Goal: Task Accomplishment & Management: Use online tool/utility

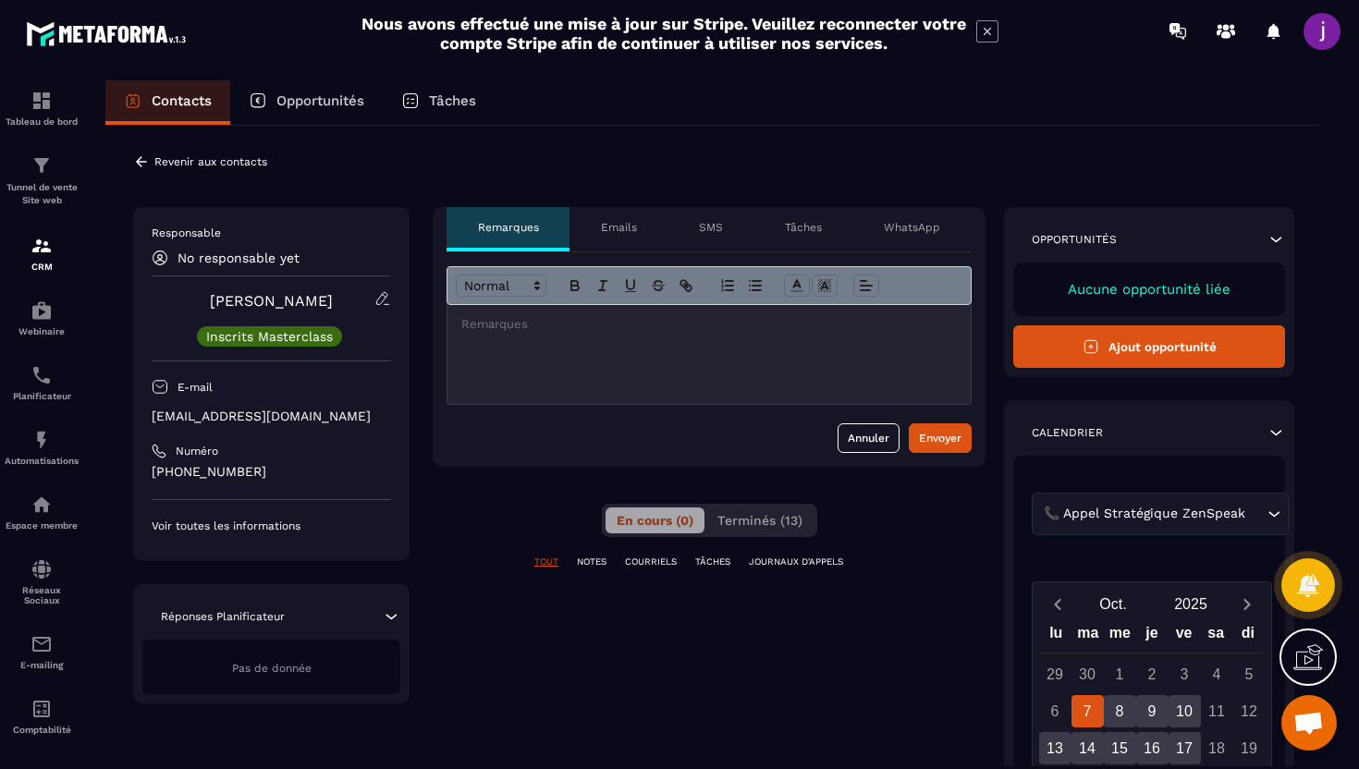
click at [146, 169] on icon at bounding box center [141, 162] width 17 height 17
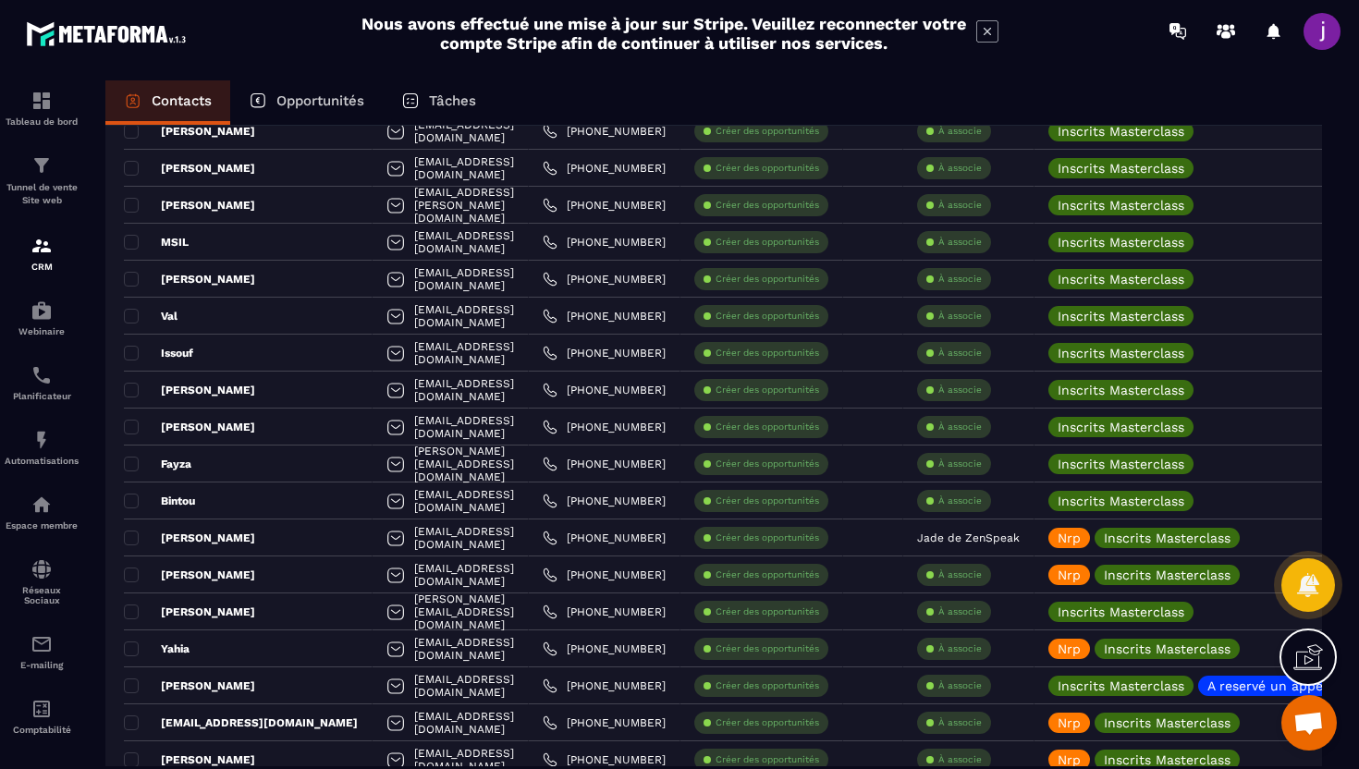
scroll to position [3389, 0]
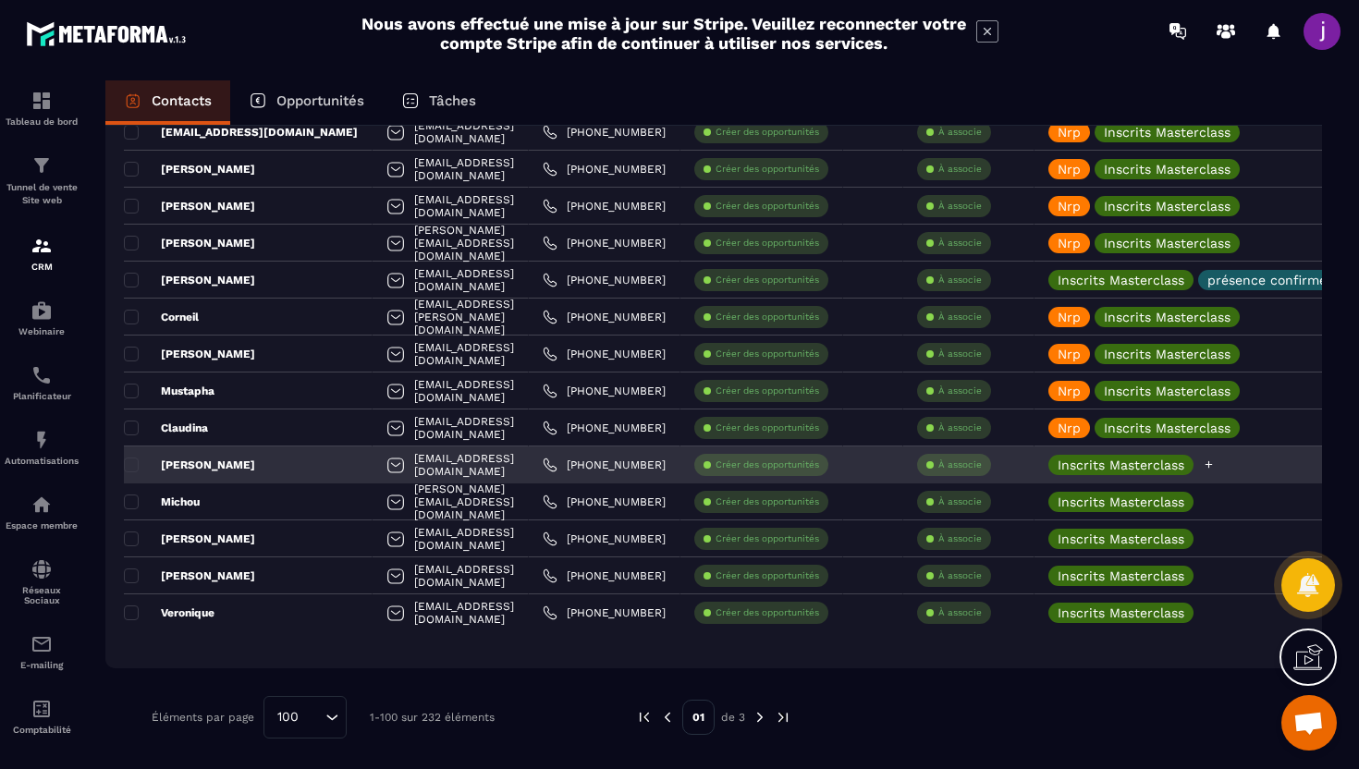
click at [1215, 467] on icon at bounding box center [1209, 465] width 12 height 12
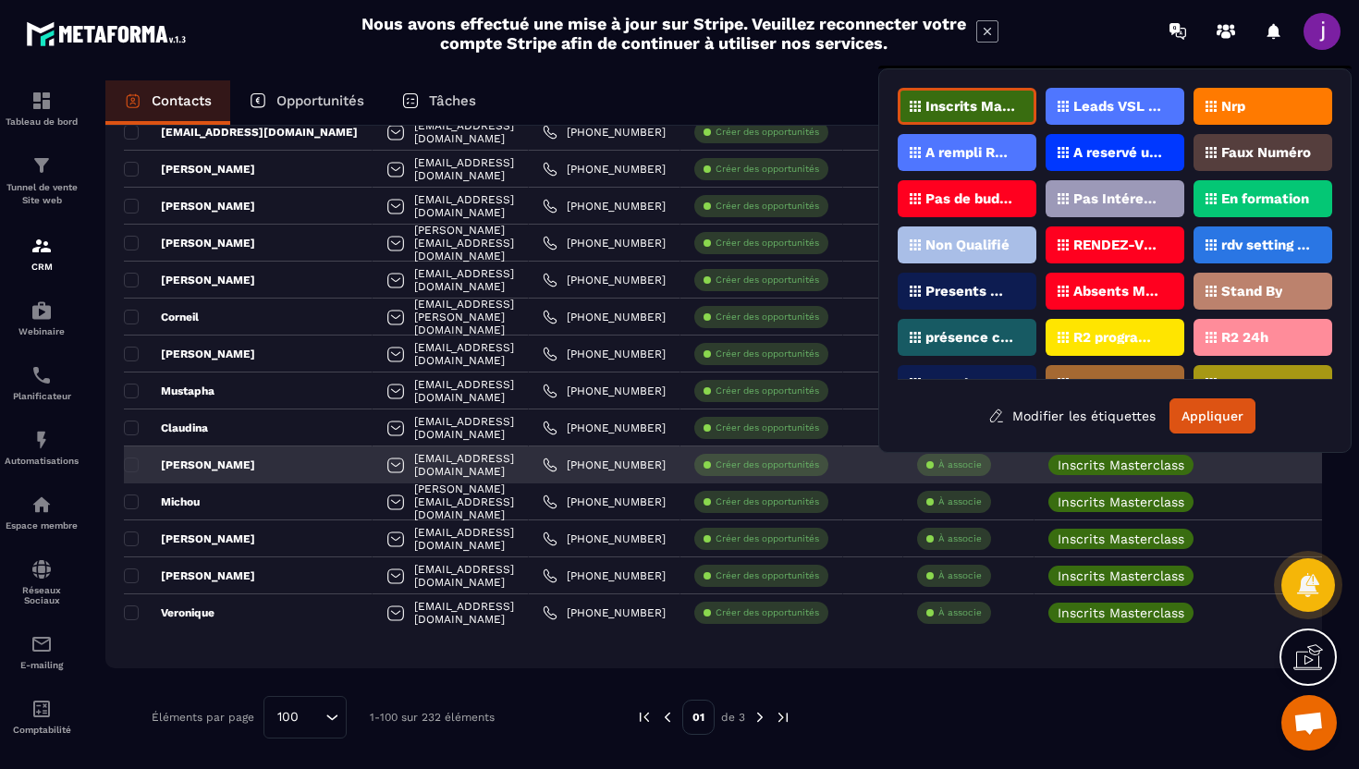
click at [502, 467] on div "[EMAIL_ADDRESS][DOMAIN_NAME]" at bounding box center [451, 465] width 156 height 37
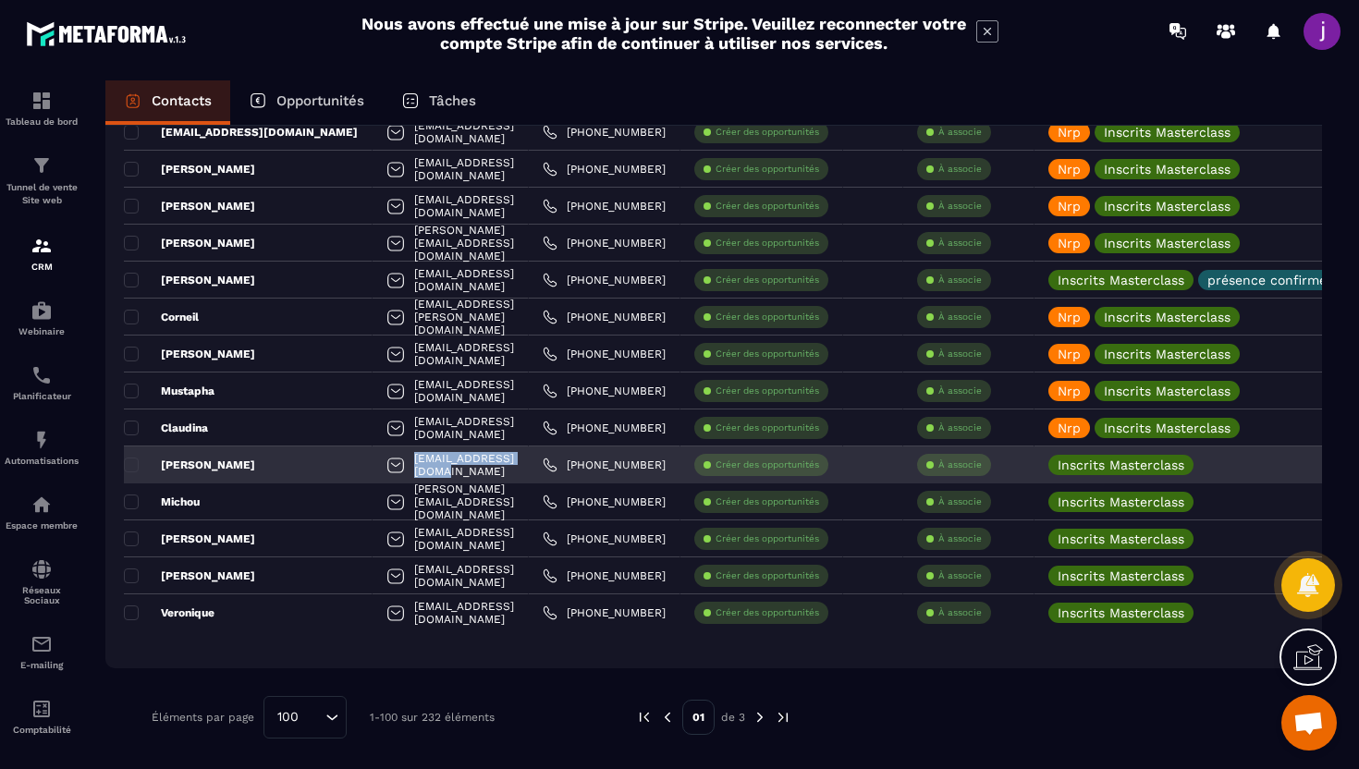
drag, startPoint x: 475, startPoint y: 469, endPoint x: 337, endPoint y: 471, distance: 138.7
click at [373, 471] on div "[EMAIL_ADDRESS][DOMAIN_NAME]" at bounding box center [451, 465] width 156 height 37
copy p "[EMAIL_ADDRESS][DOMAIN_NAME]"
click at [1215, 466] on div "Inscrits Masterclass" at bounding box center [1132, 465] width 166 height 20
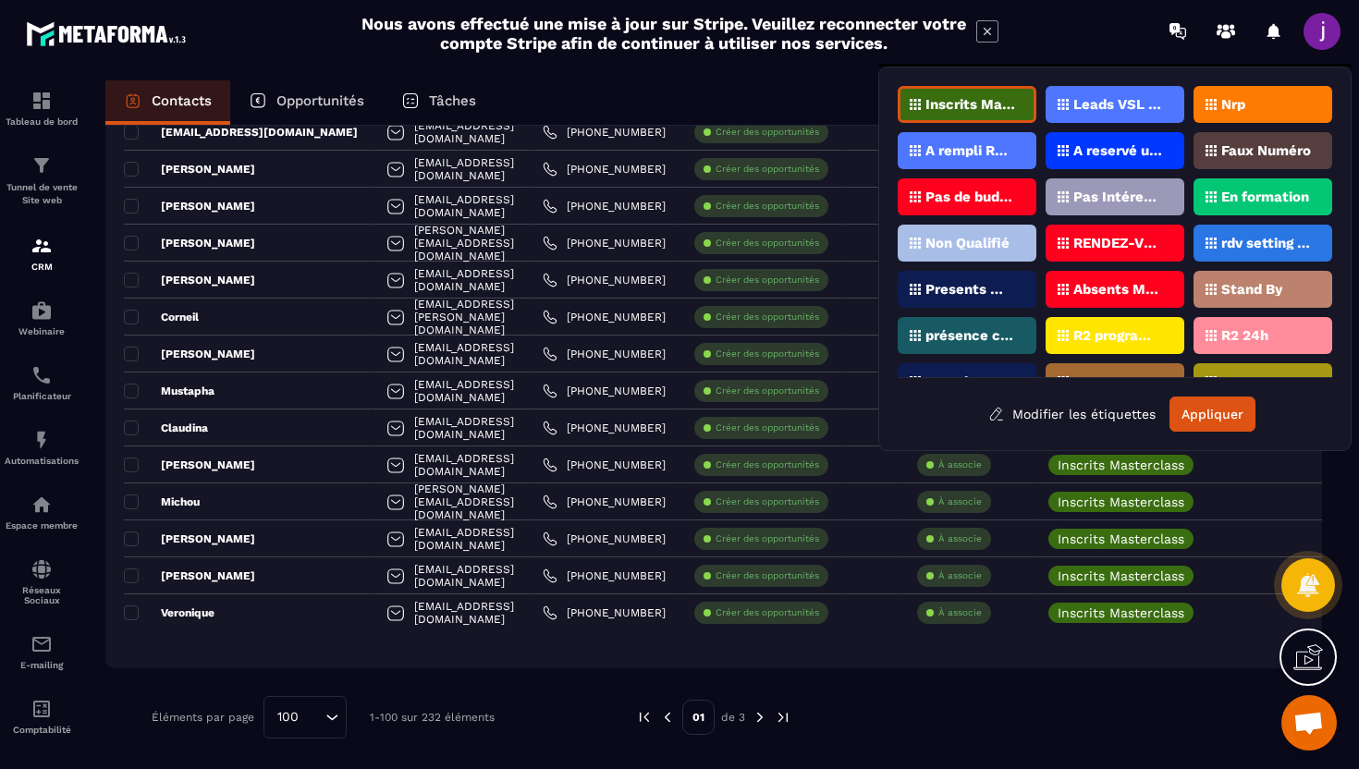
scroll to position [83, 0]
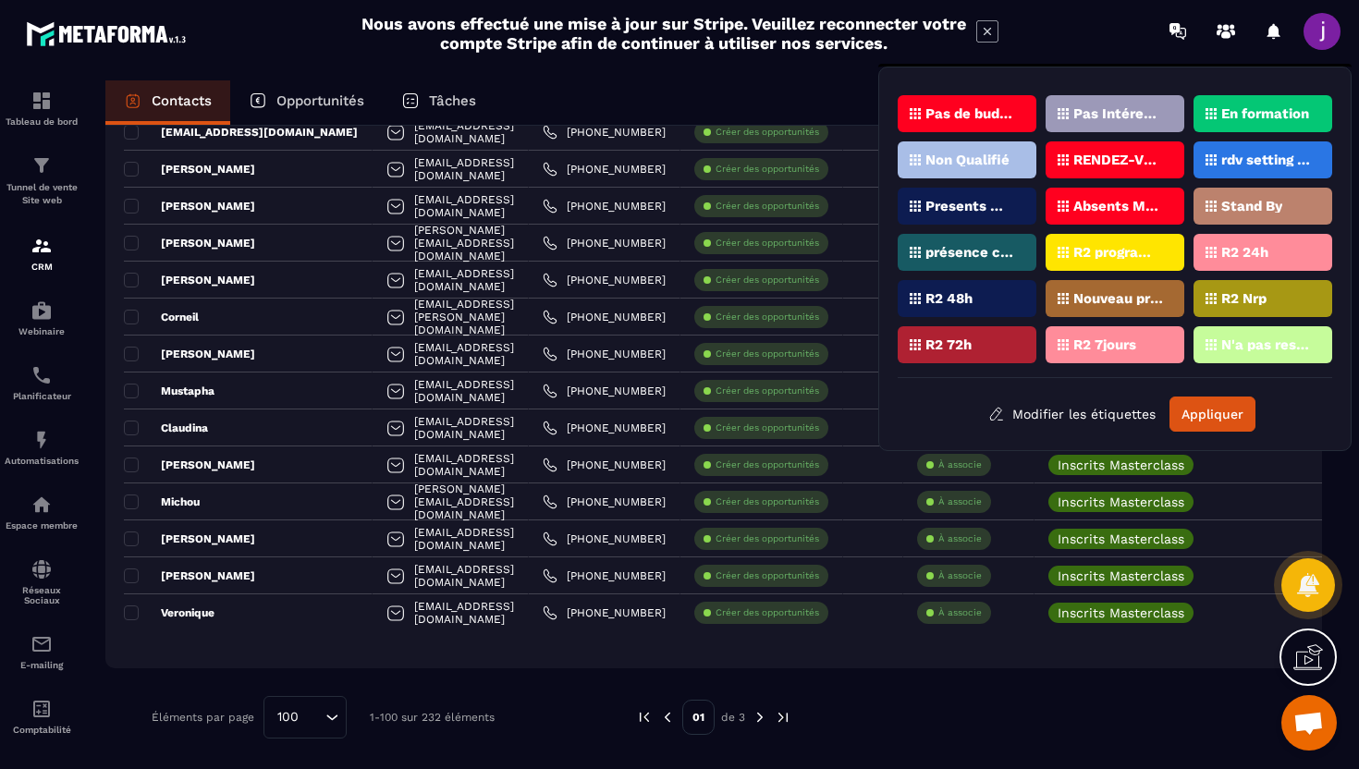
click at [1013, 246] on p "présence confirmée" at bounding box center [971, 252] width 90 height 13
click at [1222, 411] on button "Appliquer" at bounding box center [1213, 414] width 86 height 35
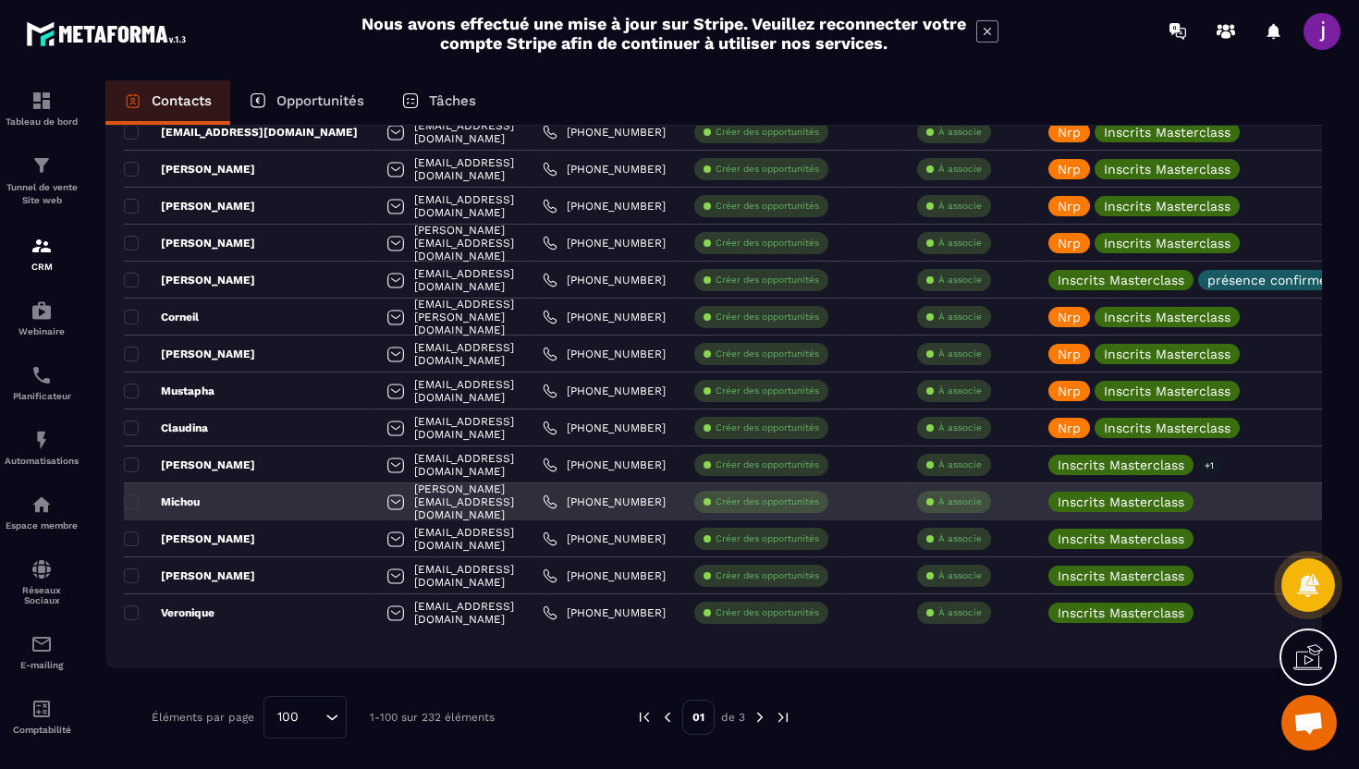
click at [529, 500] on div "[PERSON_NAME][EMAIL_ADDRESS][DOMAIN_NAME]" at bounding box center [451, 502] width 156 height 37
click at [1215, 502] on icon at bounding box center [1209, 502] width 12 height 12
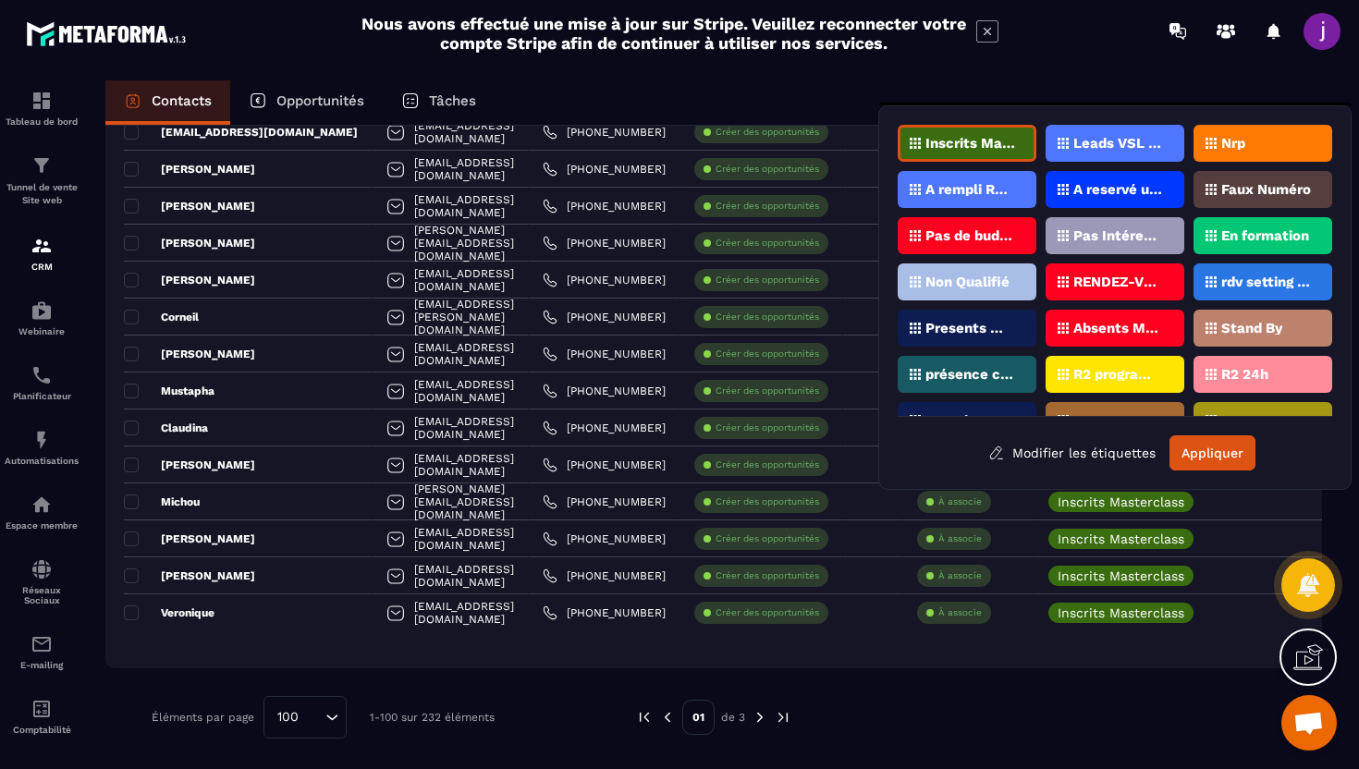
click at [867, 700] on div at bounding box center [1047, 717] width 457 height 43
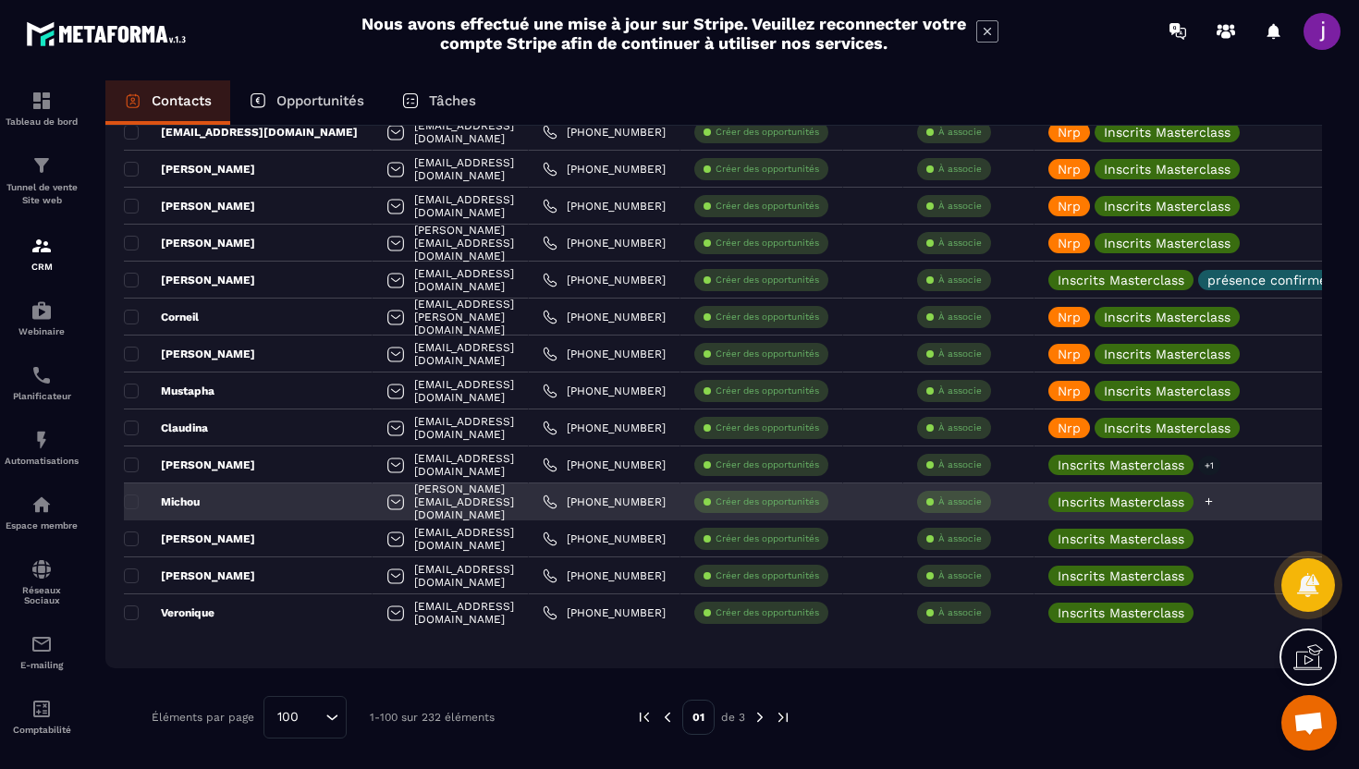
click at [1213, 501] on icon at bounding box center [1209, 501] width 7 height 7
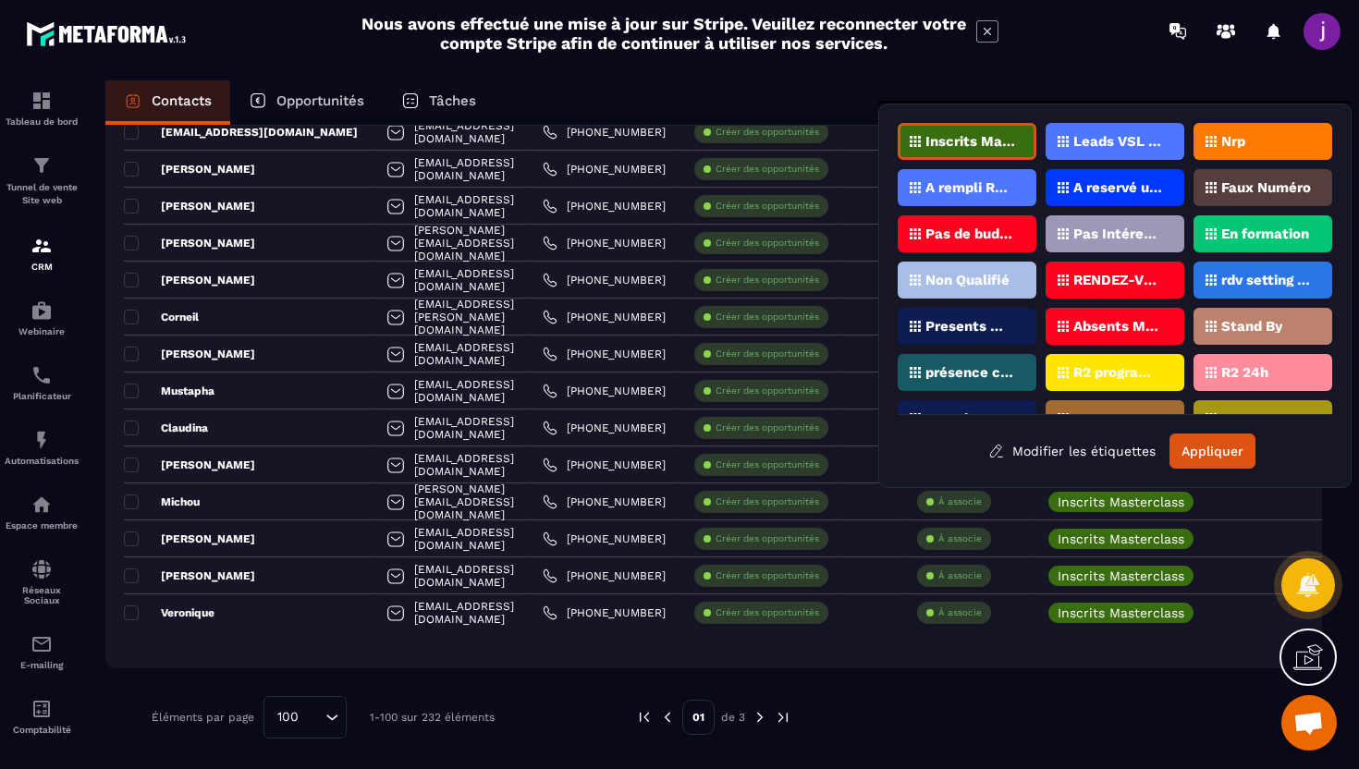
click at [1281, 132] on div "Nrp" at bounding box center [1263, 141] width 139 height 37
click at [1225, 448] on button "Appliquer" at bounding box center [1213, 451] width 86 height 35
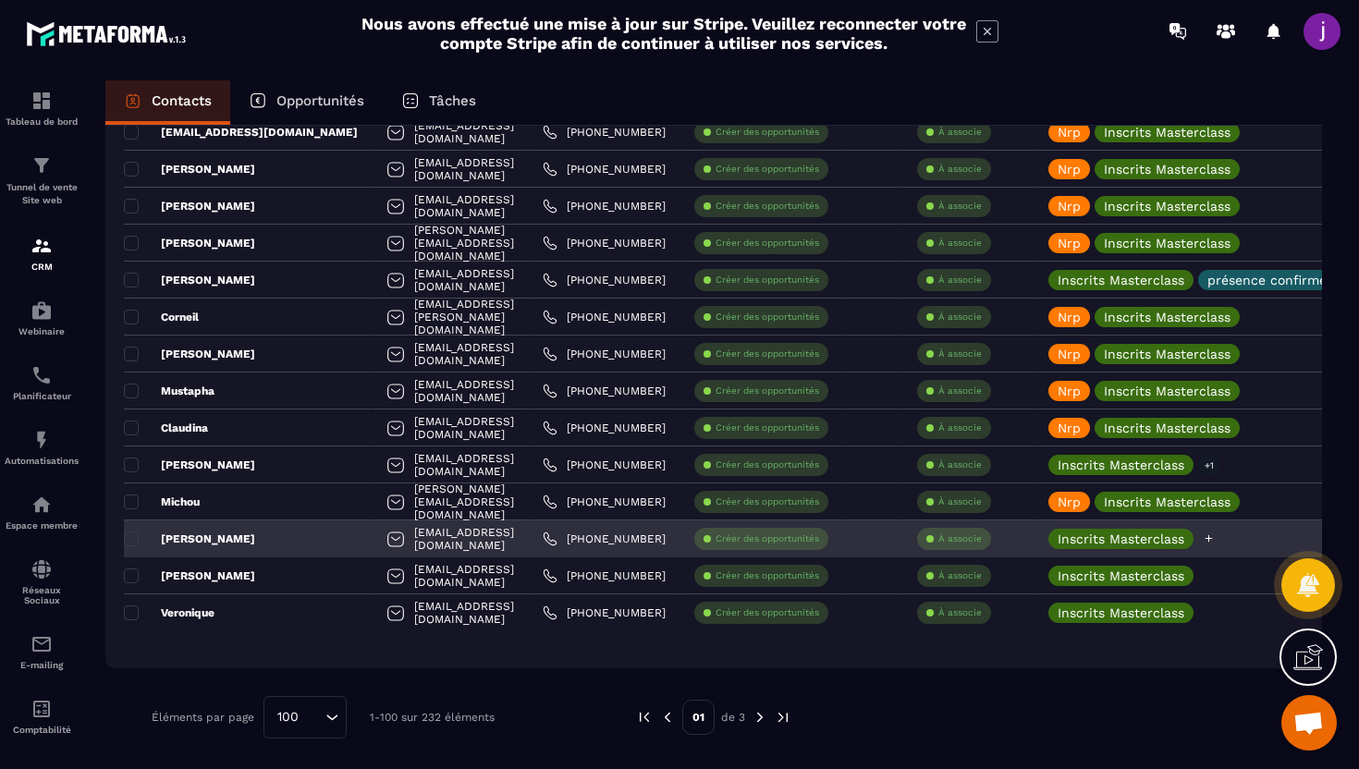
click at [1215, 538] on icon at bounding box center [1209, 539] width 12 height 12
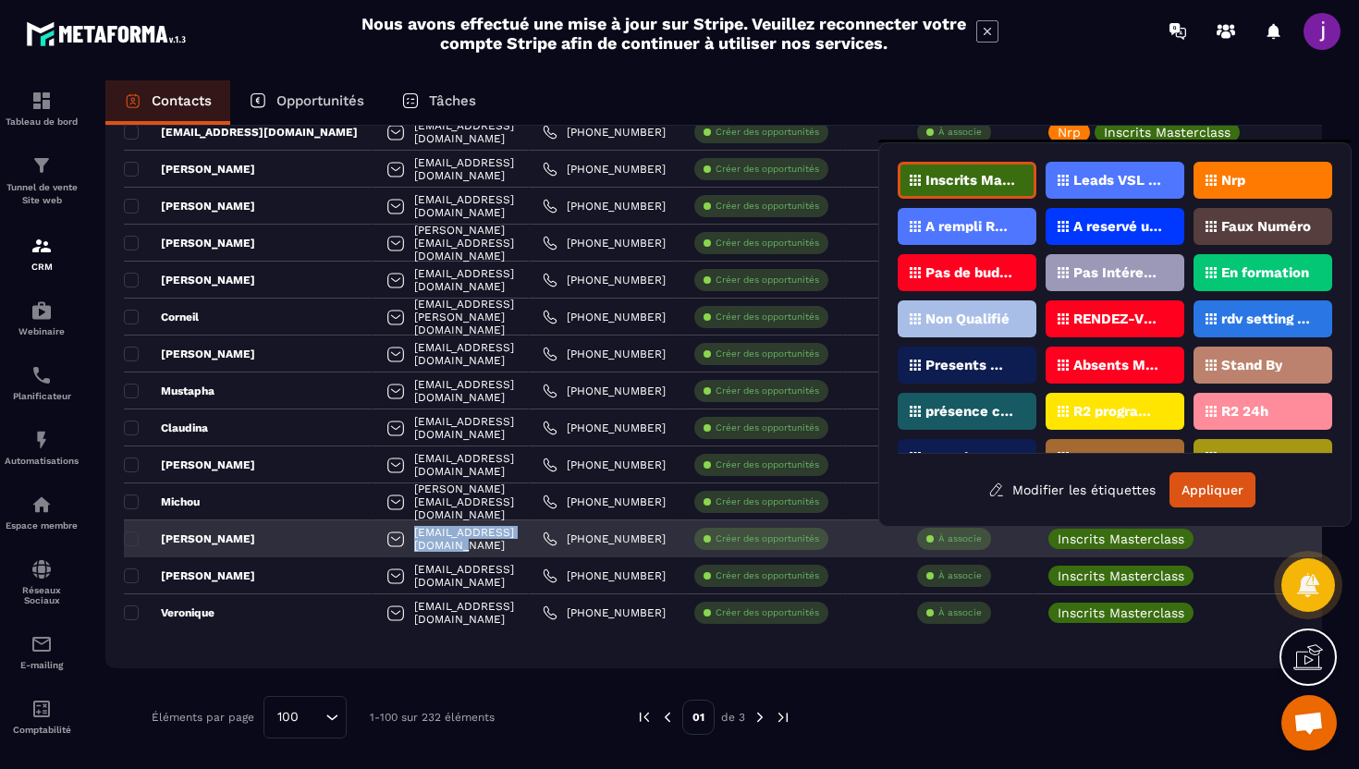
drag, startPoint x: 469, startPoint y: 540, endPoint x: 343, endPoint y: 544, distance: 125.8
click at [373, 544] on div "[EMAIL_ADDRESS][DOMAIN_NAME]" at bounding box center [451, 539] width 156 height 37
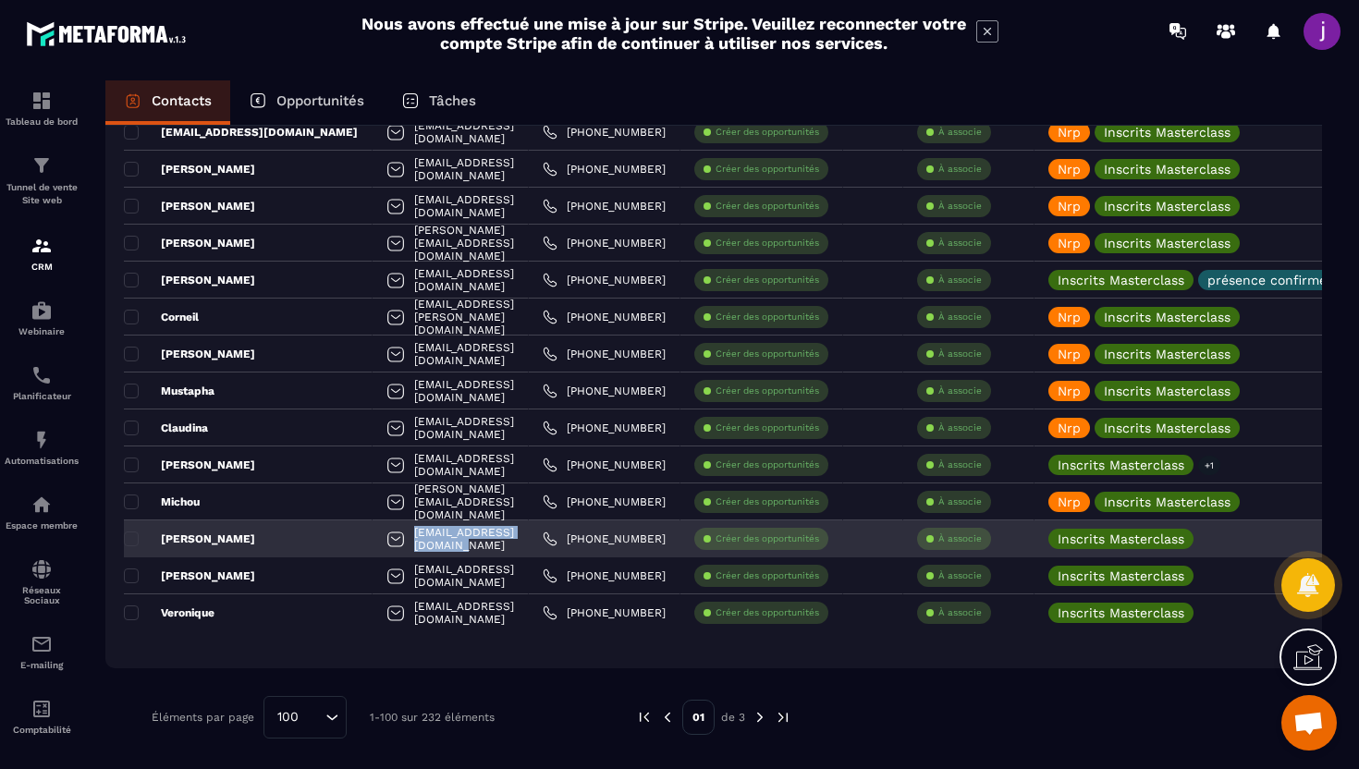
copy p "[EMAIL_ADDRESS][DOMAIN_NAME]"
click at [1215, 535] on icon at bounding box center [1209, 539] width 12 height 12
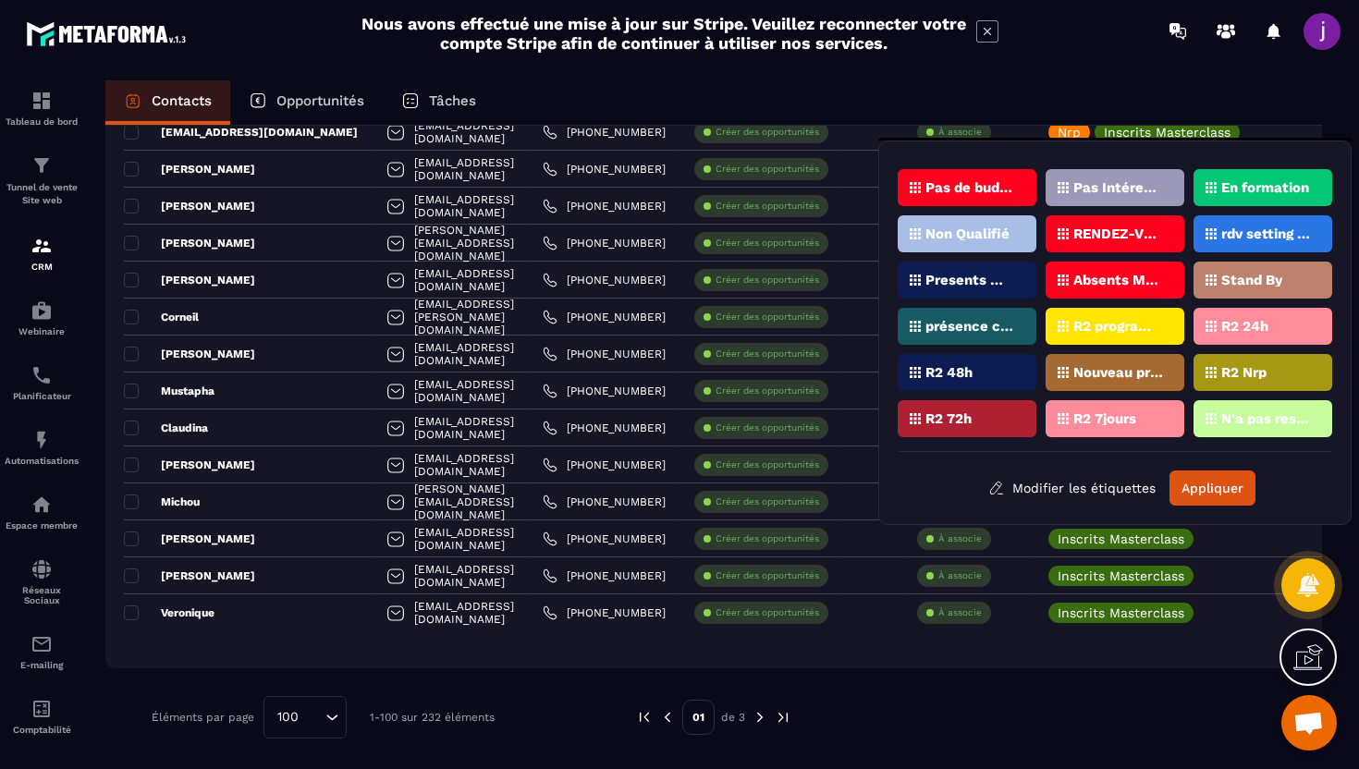
click at [987, 314] on div "présence confirmée" at bounding box center [967, 326] width 139 height 37
click at [1185, 495] on button "Appliquer" at bounding box center [1213, 488] width 86 height 35
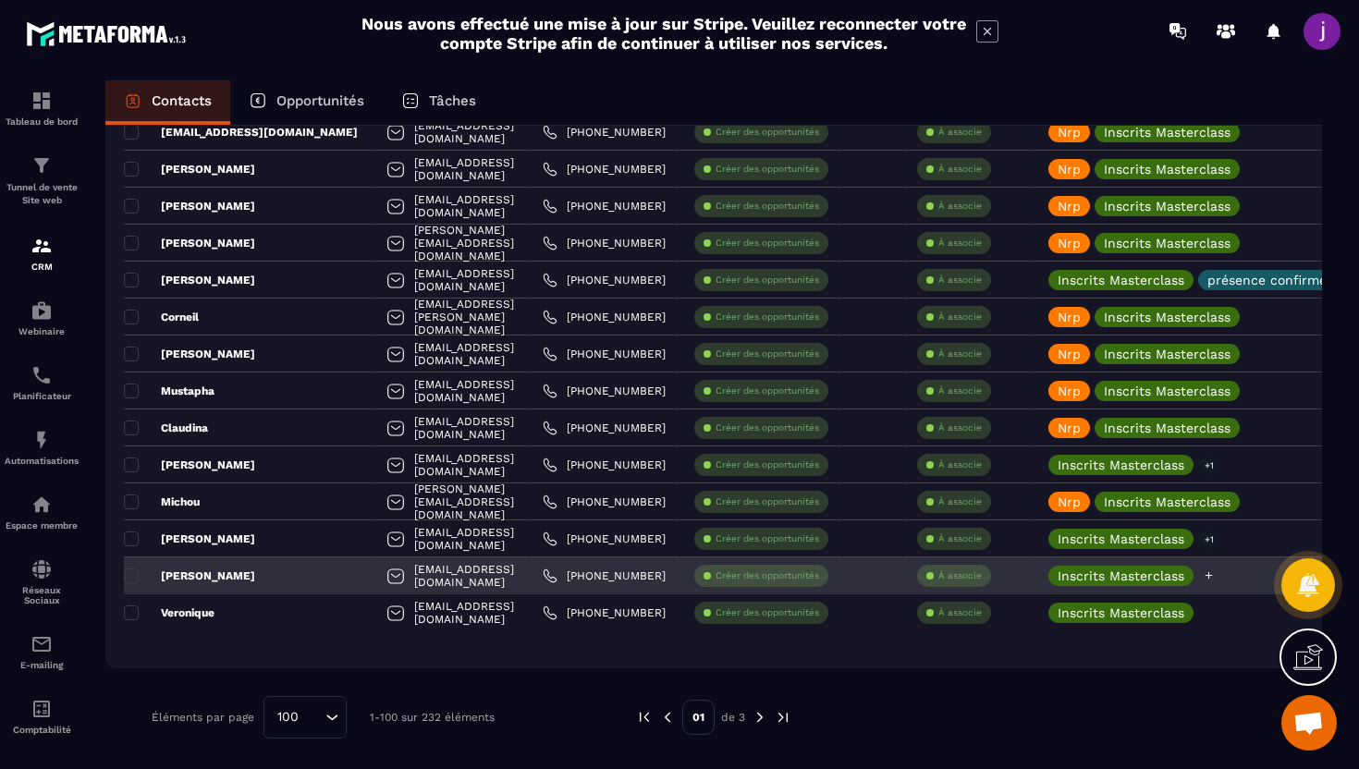
click at [1215, 580] on icon at bounding box center [1209, 576] width 12 height 12
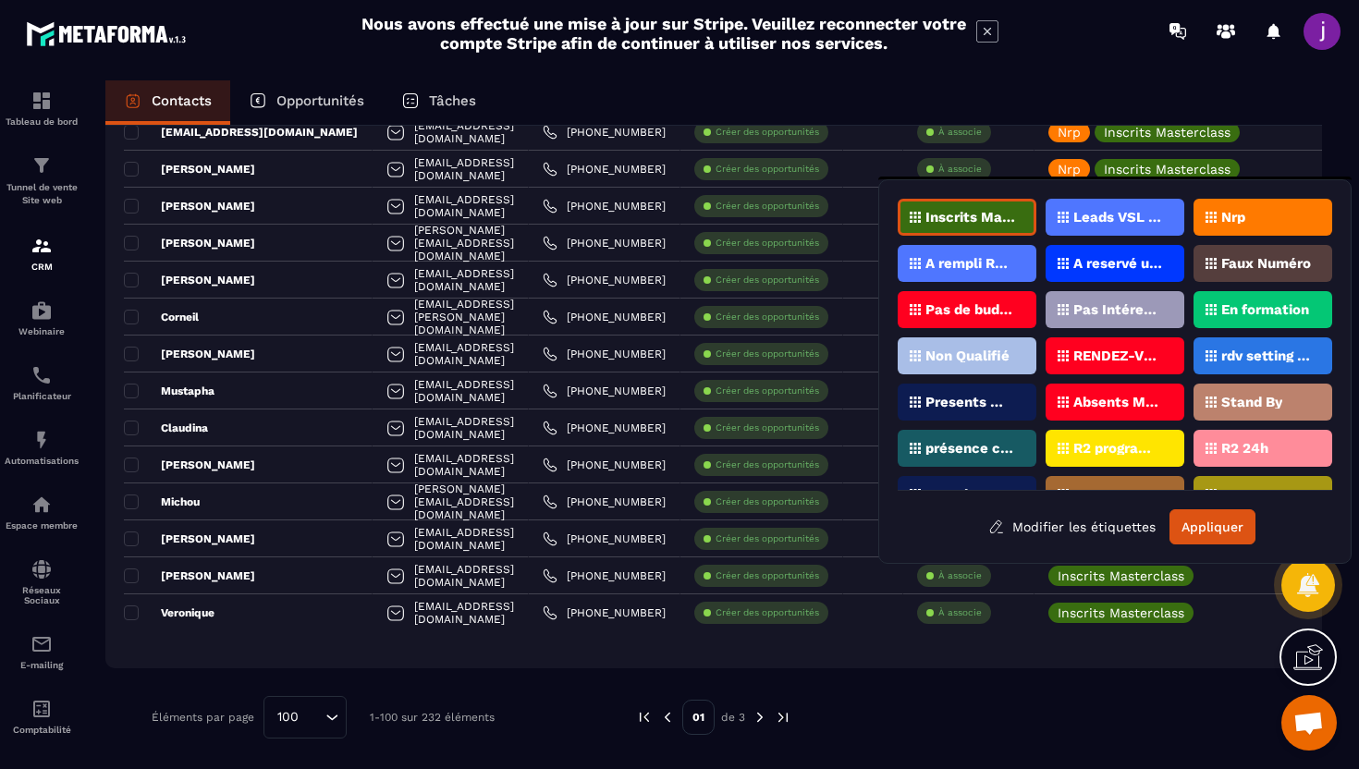
click at [1246, 213] on p "Nrp" at bounding box center [1234, 217] width 24 height 13
click at [1203, 518] on button "Appliquer" at bounding box center [1213, 527] width 86 height 35
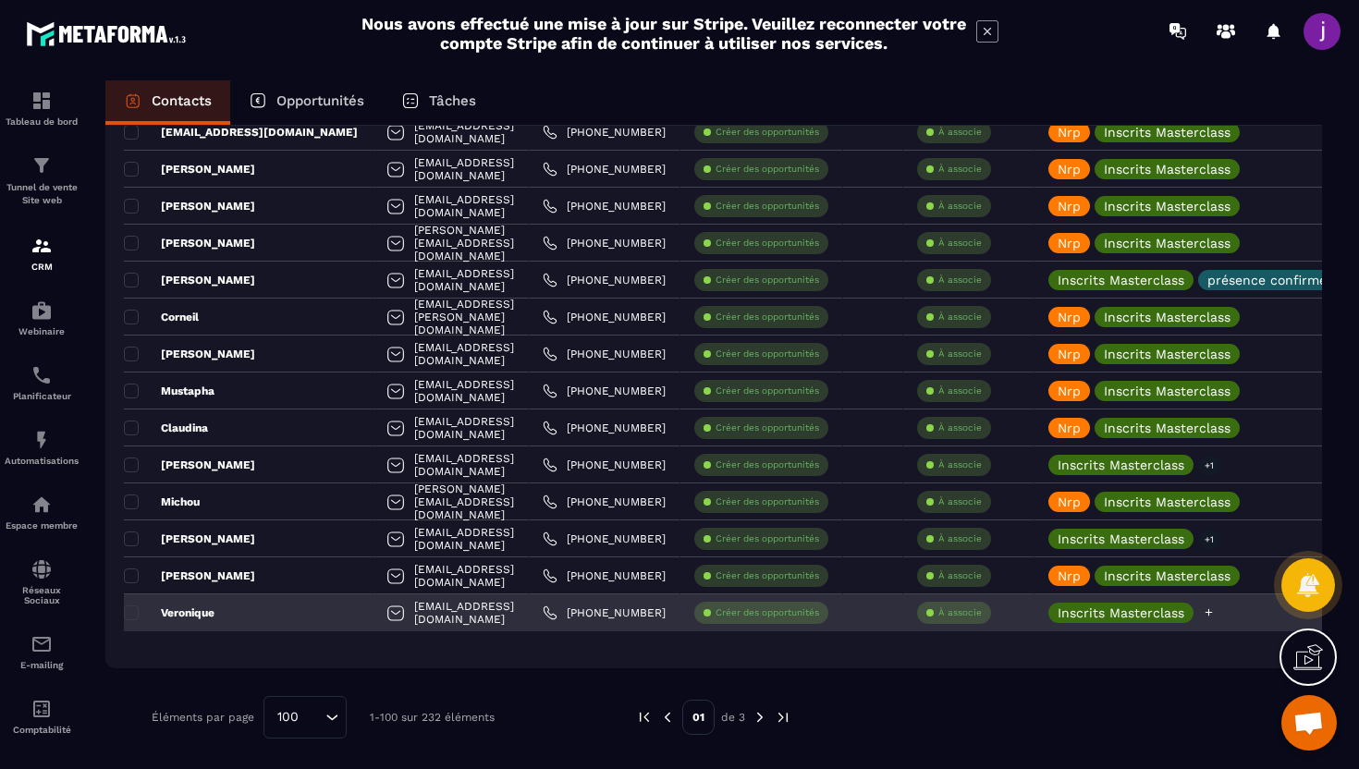
click at [1215, 619] on div at bounding box center [1209, 613] width 12 height 20
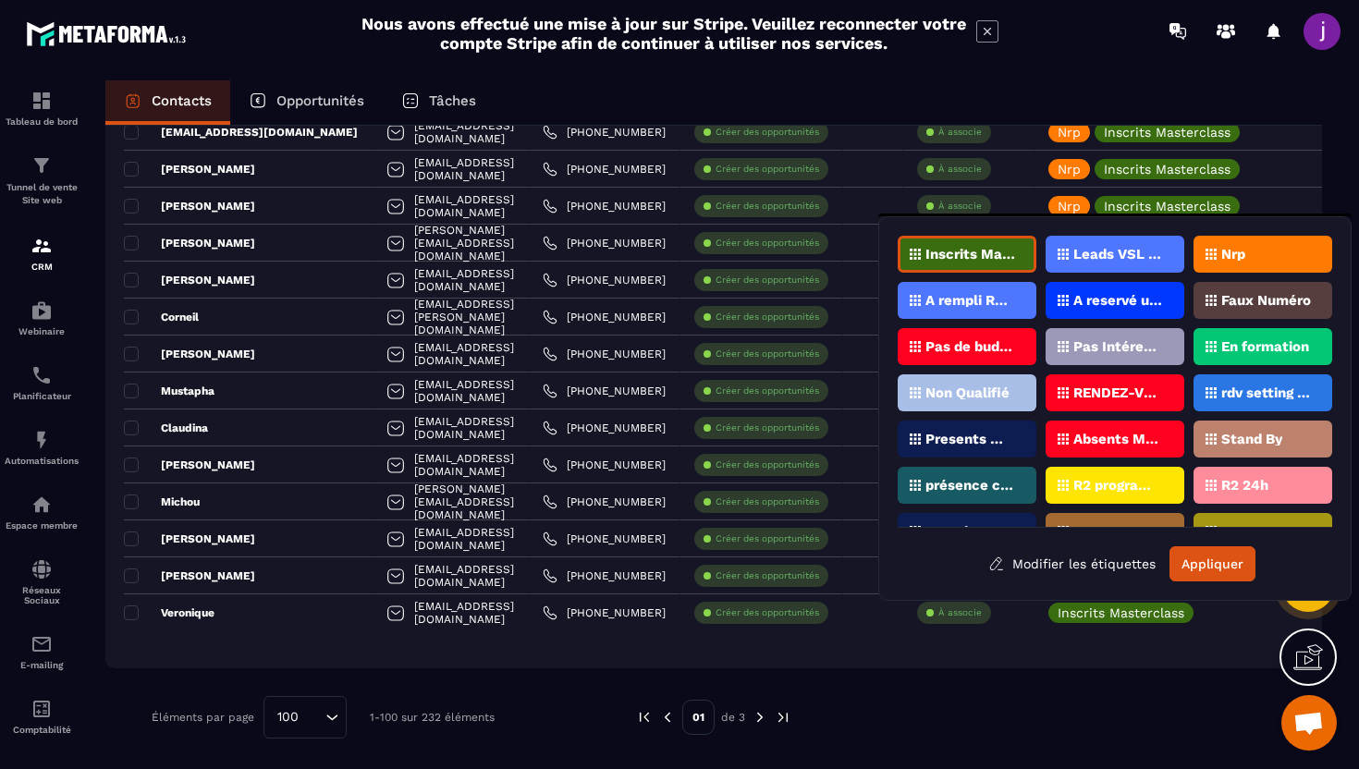
click at [1253, 238] on div "Nrp" at bounding box center [1263, 254] width 139 height 37
click at [1215, 559] on button "Appliquer" at bounding box center [1213, 564] width 86 height 35
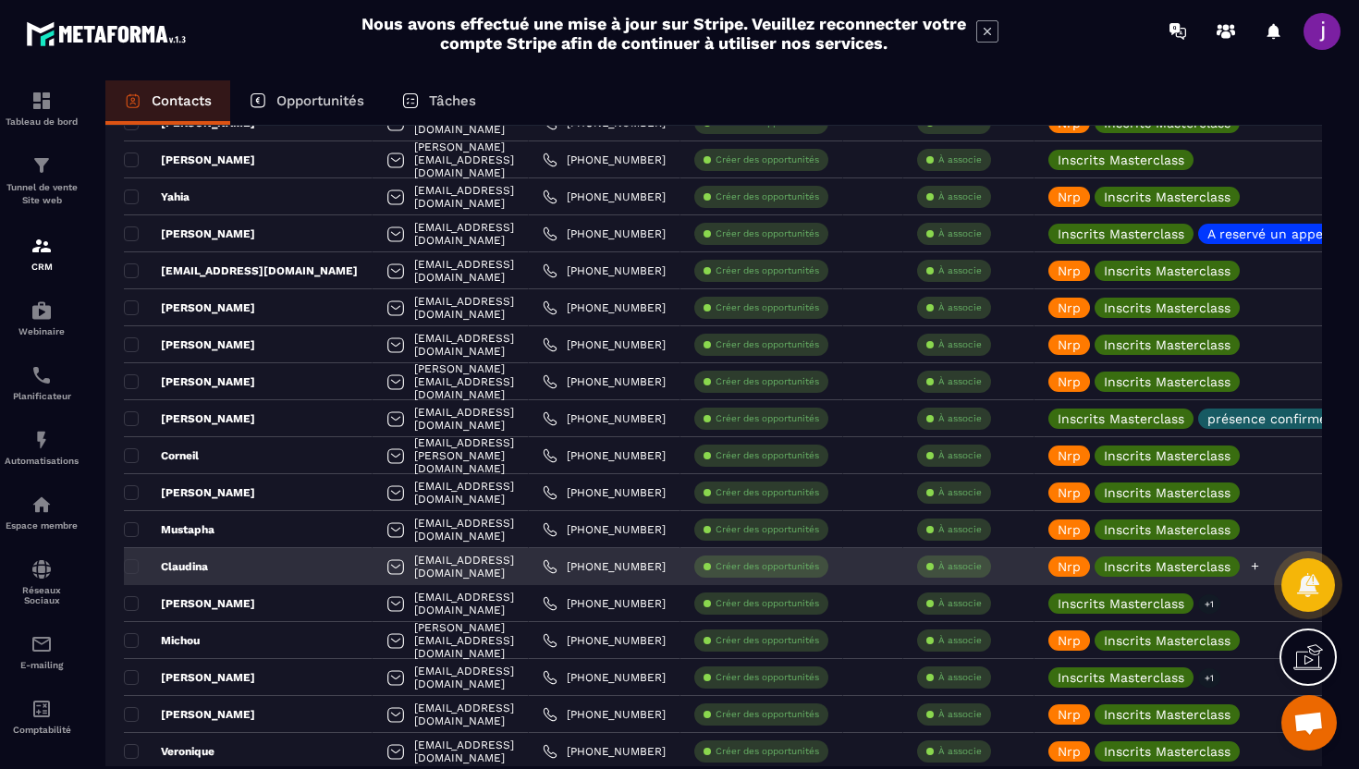
scroll to position [3389, 0]
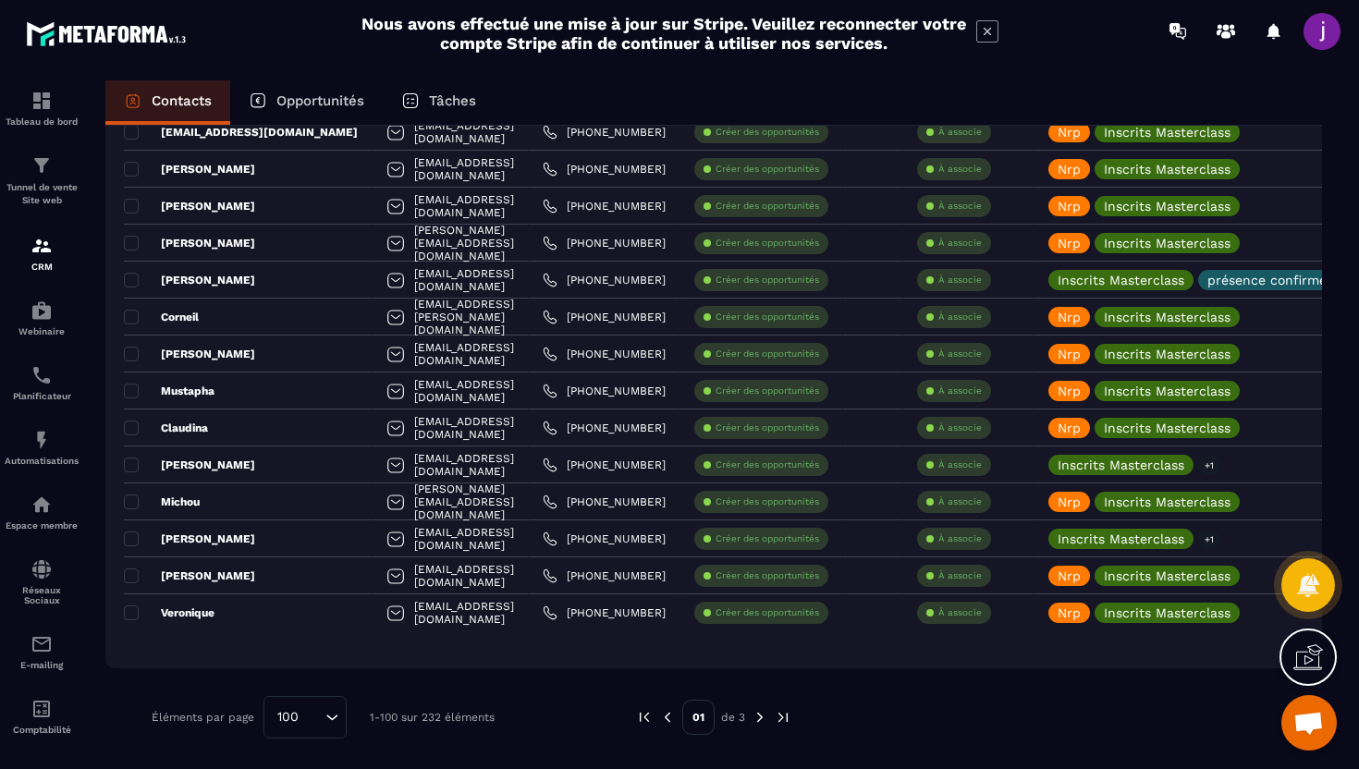
click at [759, 719] on img at bounding box center [760, 717] width 17 height 17
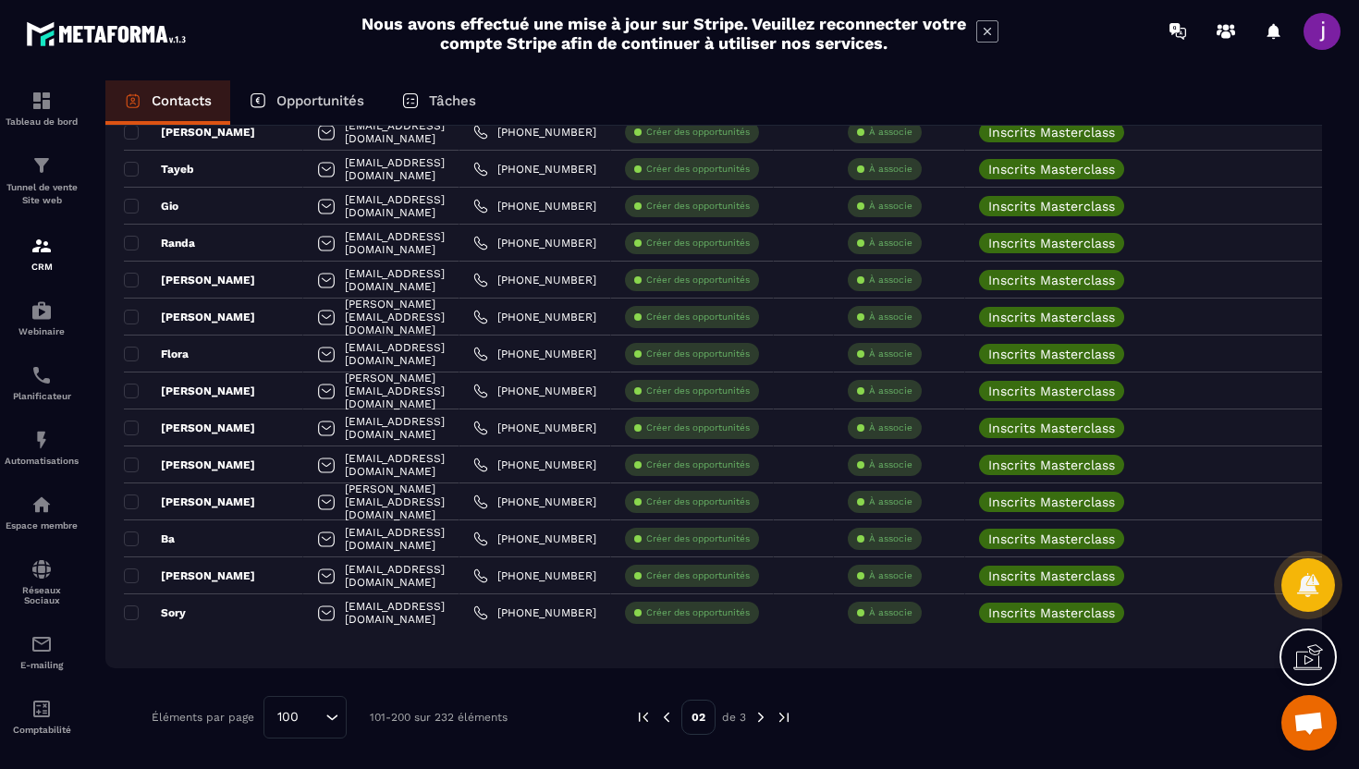
click at [668, 720] on img at bounding box center [666, 717] width 17 height 17
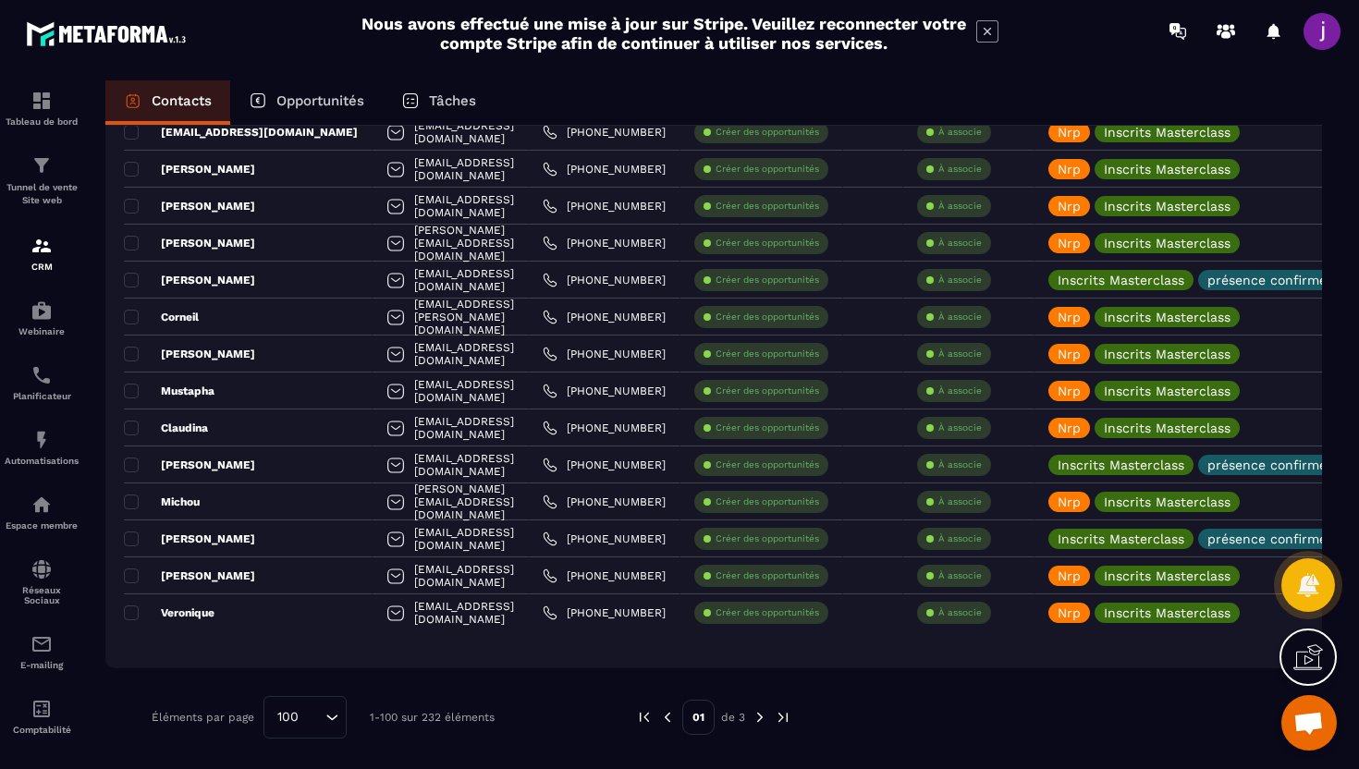
click at [761, 722] on img at bounding box center [760, 717] width 17 height 17
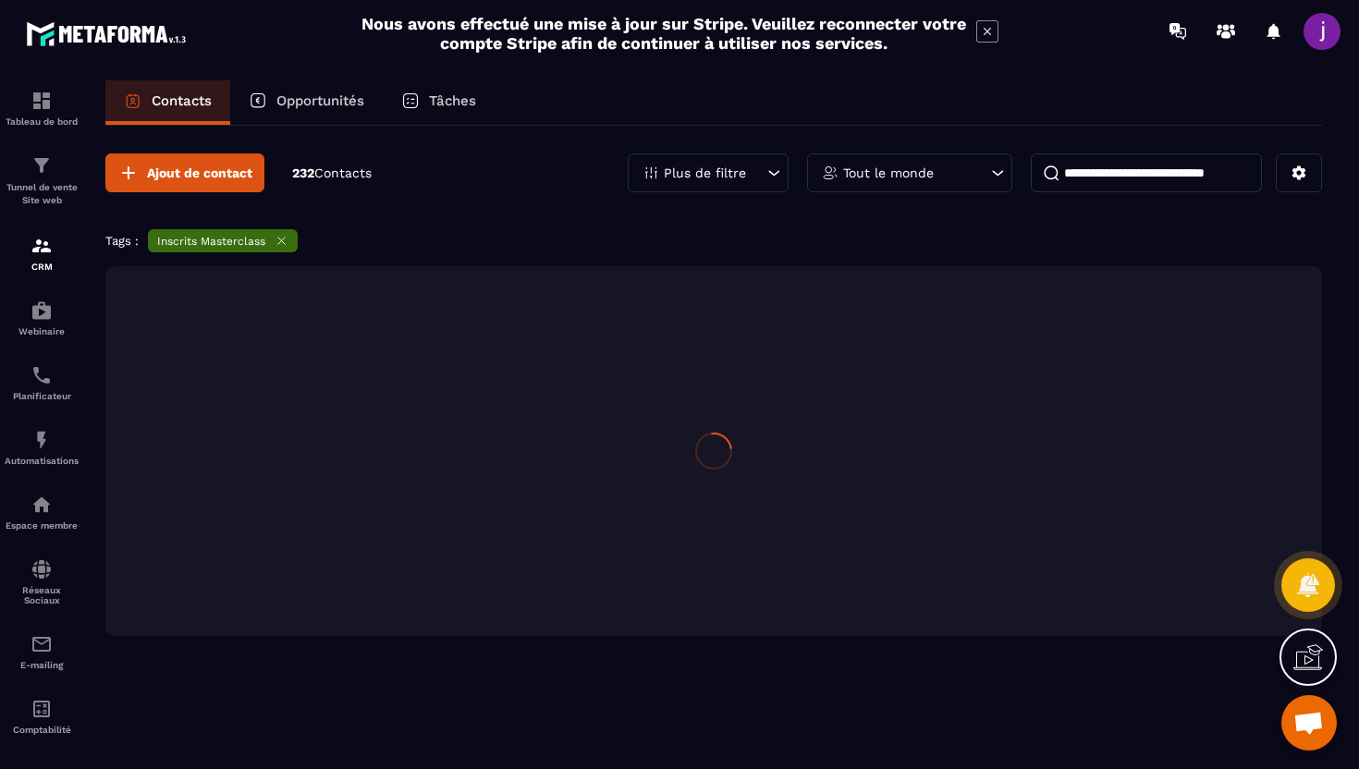
scroll to position [0, 0]
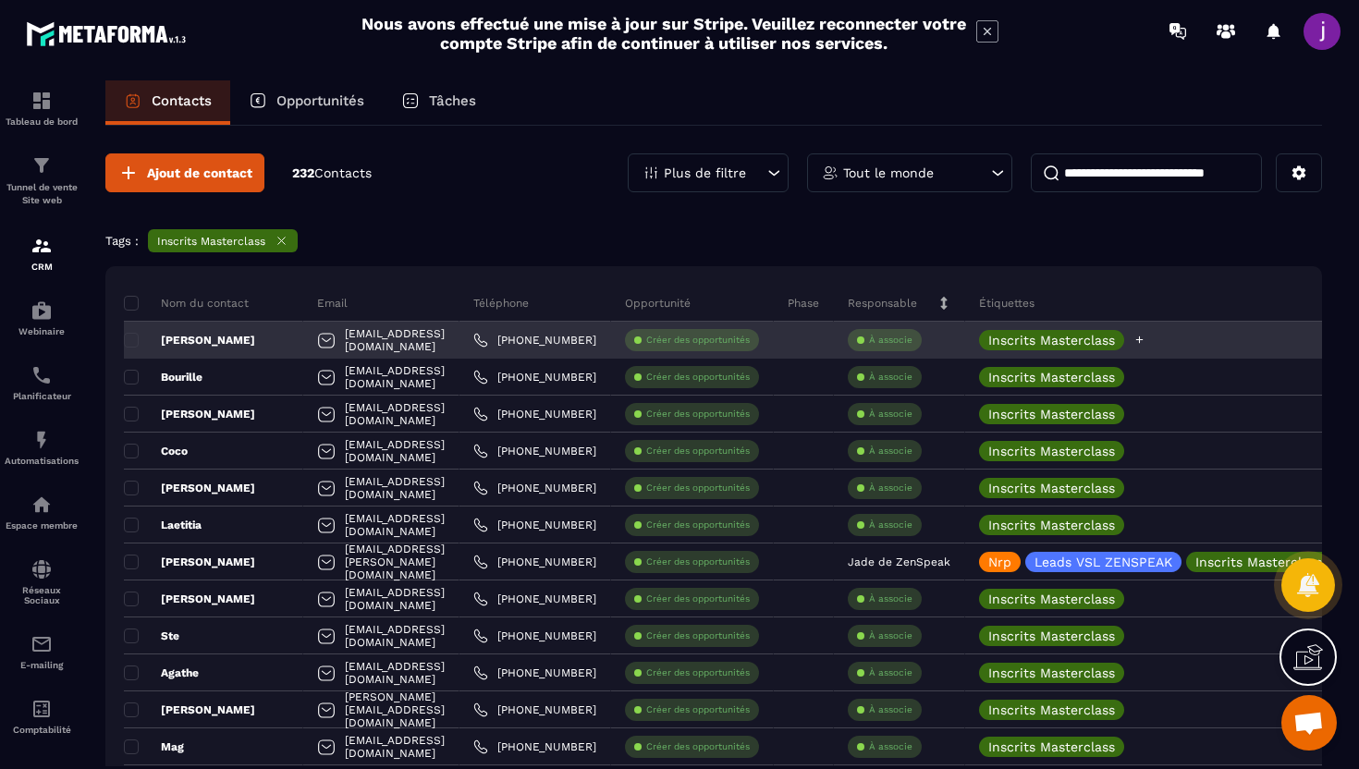
click at [1146, 342] on div "Inscrits Masterclass" at bounding box center [1062, 340] width 166 height 20
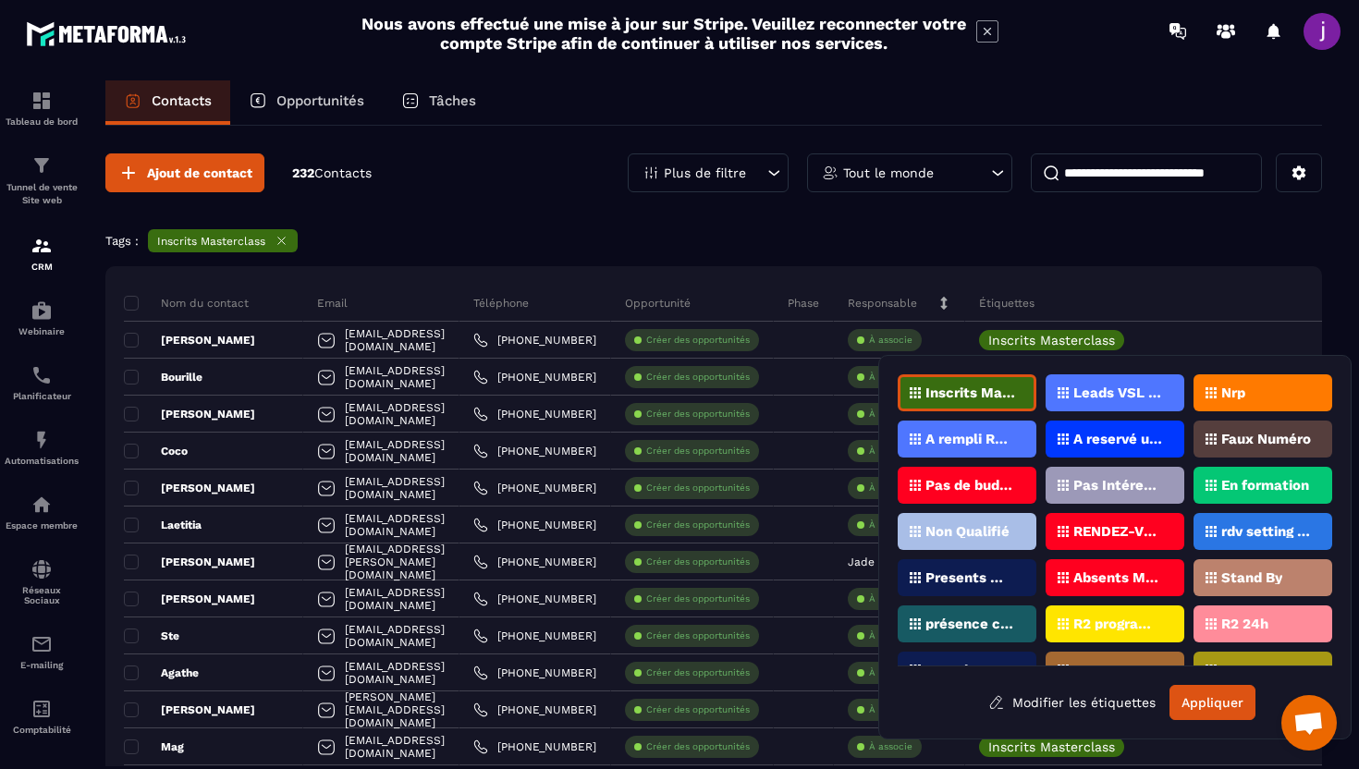
click at [1232, 388] on p "Nrp" at bounding box center [1234, 393] width 24 height 13
click at [1195, 717] on button "Appliquer" at bounding box center [1213, 702] width 86 height 35
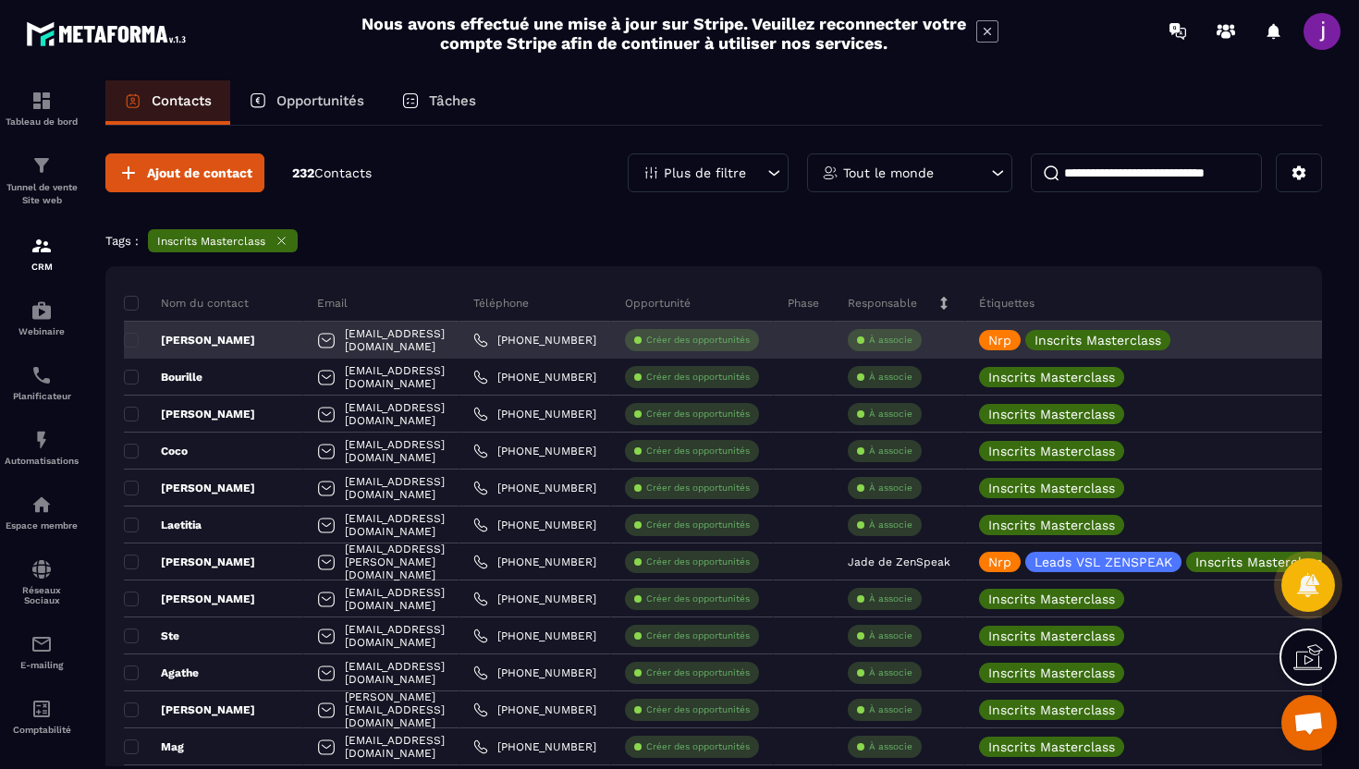
click at [526, 338] on div "[PHONE_NUMBER]" at bounding box center [536, 340] width 152 height 37
click at [526, 342] on div "[PHONE_NUMBER]" at bounding box center [536, 340] width 152 height 37
click at [225, 339] on p "[PERSON_NAME]" at bounding box center [189, 340] width 131 height 15
